Goal: Check status

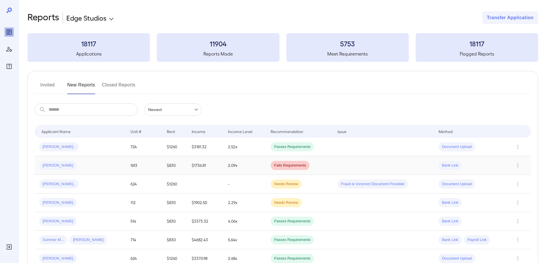
click at [241, 167] on td "2.09x" at bounding box center [245, 165] width 43 height 19
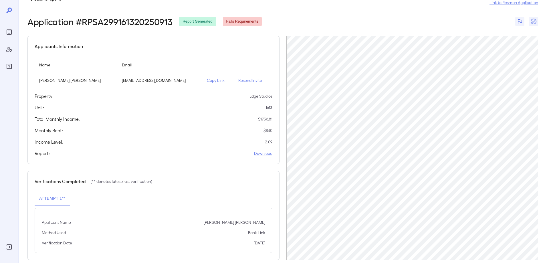
scroll to position [24, 0]
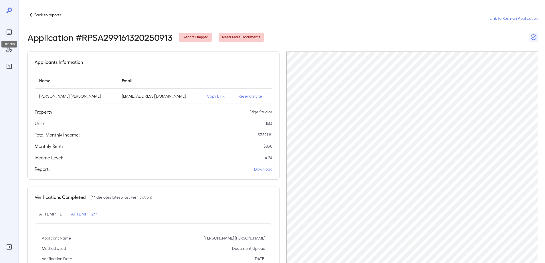
click at [9, 34] on icon "Reports" at bounding box center [9, 31] width 5 height 5
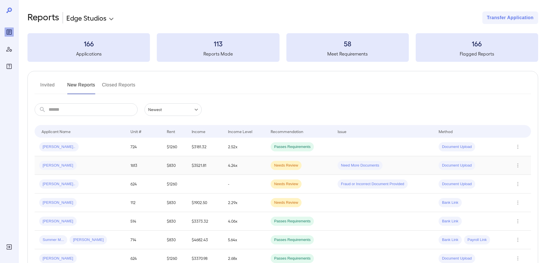
click at [252, 167] on td "4.24x" at bounding box center [245, 165] width 43 height 19
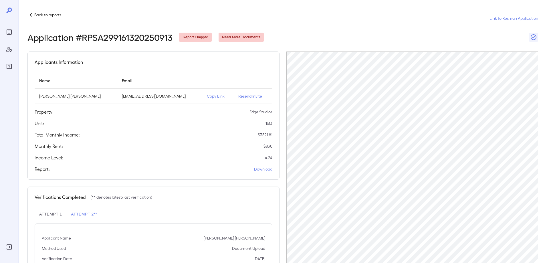
click at [36, 14] on p "Back to reports" at bounding box center [47, 15] width 27 height 6
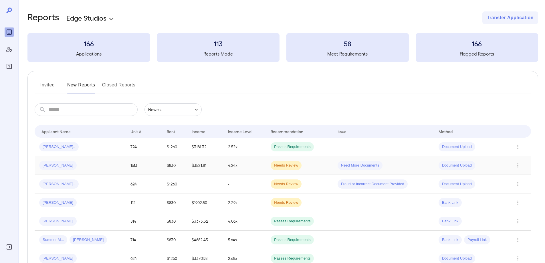
click at [55, 165] on span "[PERSON_NAME]" at bounding box center [58, 165] width 38 height 5
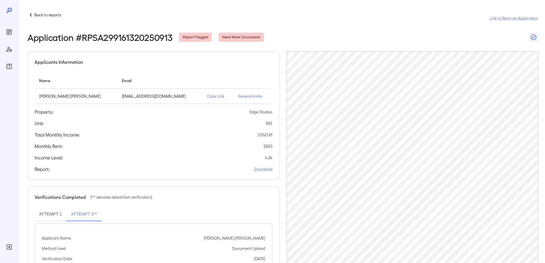
click at [423, 33] on div "Application # RPSA299161320250913 Report Flagged Need More Documents" at bounding box center [282, 37] width 511 height 10
click at [3, 29] on div at bounding box center [9, 131] width 18 height 263
click at [5, 28] on div at bounding box center [9, 131] width 18 height 263
